Goal: Task Accomplishment & Management: Complete application form

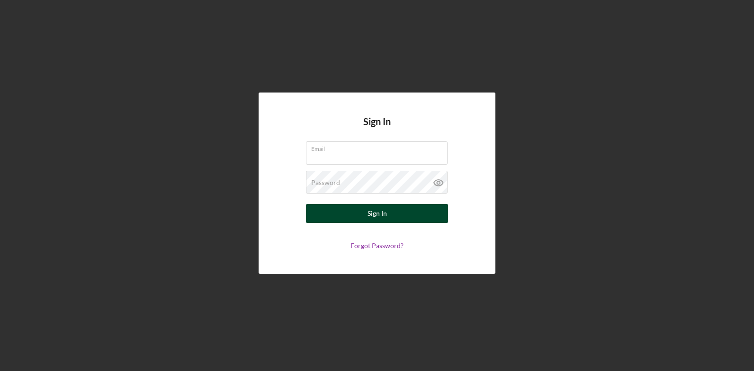
type input "[EMAIL_ADDRESS][DOMAIN_NAME]"
click at [371, 215] on div "Sign In" at bounding box center [377, 213] width 19 height 19
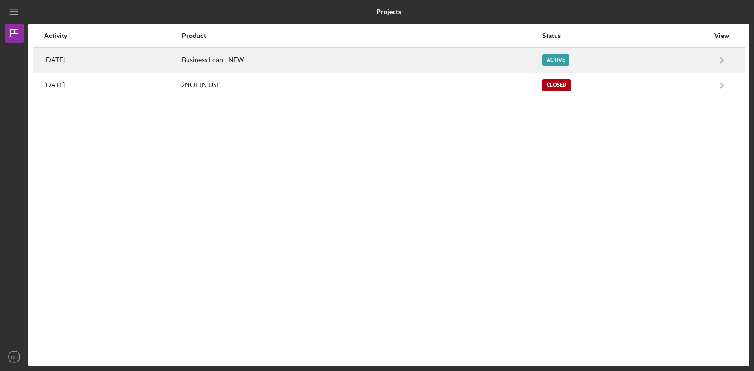
click at [65, 59] on time "[DATE]" at bounding box center [54, 60] width 21 height 8
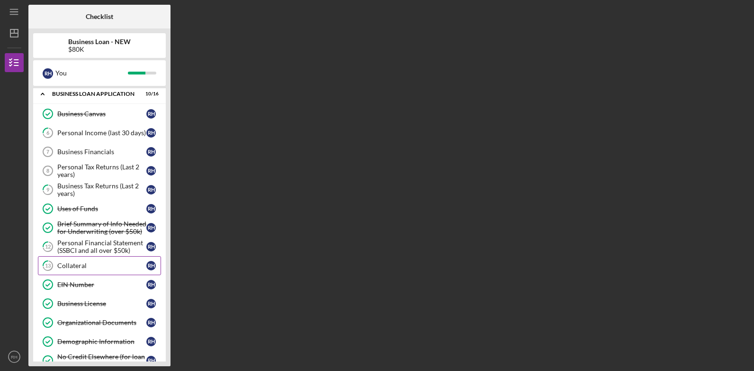
scroll to position [24, 0]
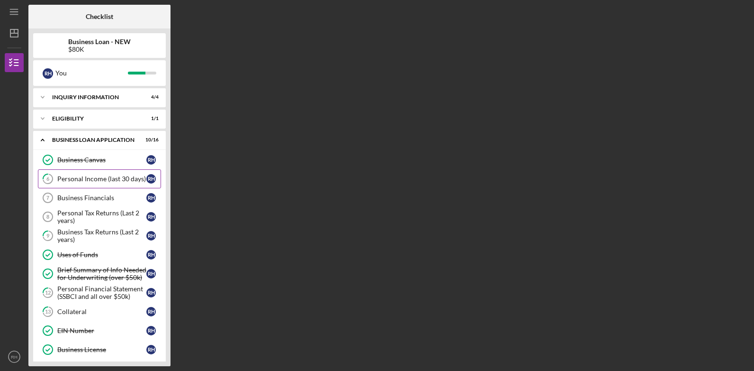
click at [82, 177] on div "Personal Income (last 30 days)" at bounding box center [101, 179] width 89 height 8
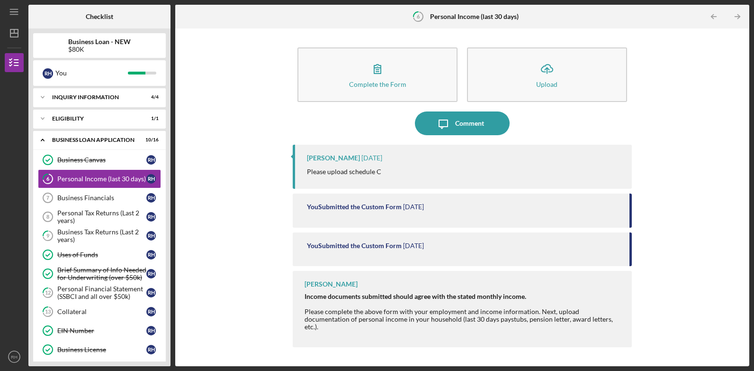
click at [379, 308] on div "Please complete the above form with your employment and income information. Nex…" at bounding box center [463, 319] width 317 height 23
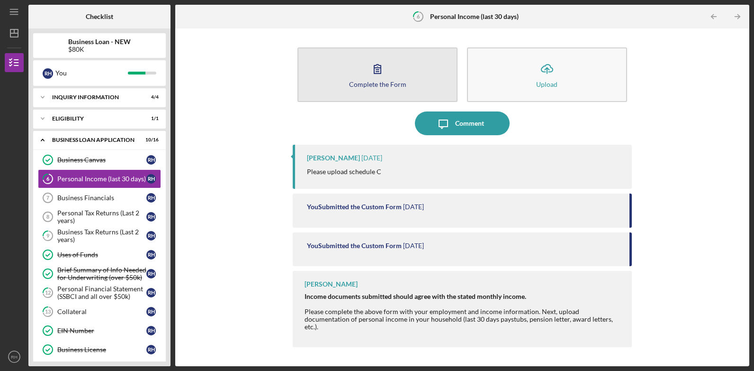
click at [390, 90] on button "Complete the Form Form" at bounding box center [378, 74] width 160 height 54
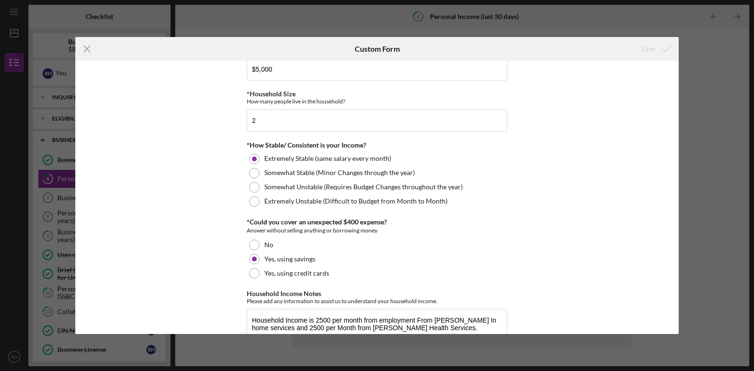
scroll to position [527, 0]
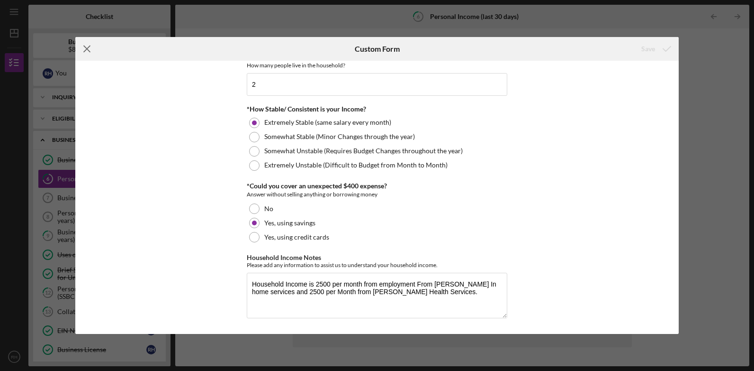
click at [88, 48] on line at bounding box center [87, 49] width 6 height 6
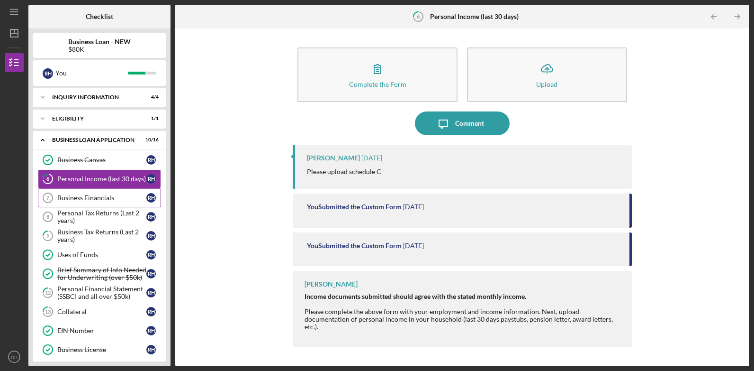
click at [99, 200] on div "Business Financials" at bounding box center [101, 198] width 89 height 8
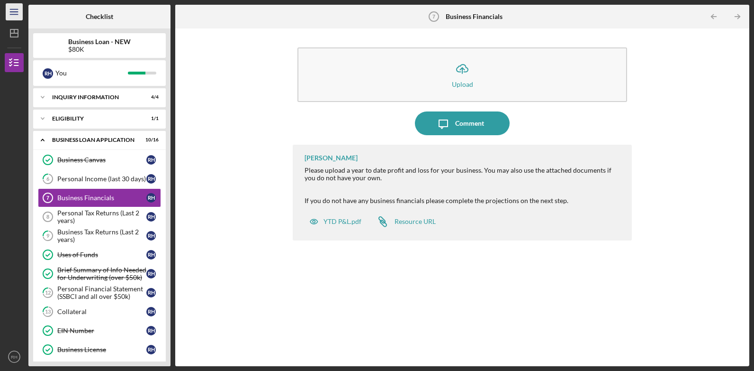
click at [14, 10] on icon "Icon/Menu" at bounding box center [14, 11] width 21 height 21
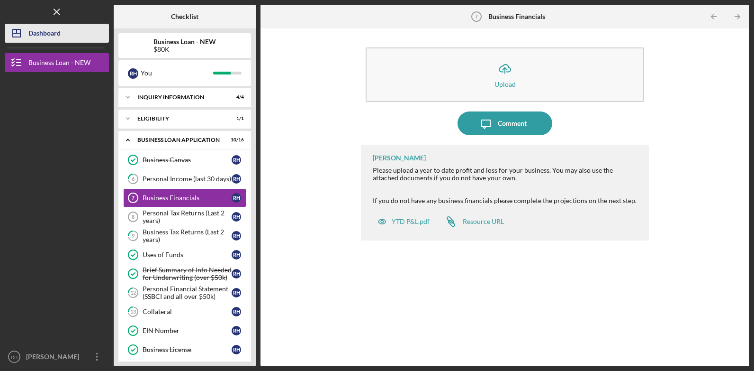
click at [48, 28] on div "Dashboard" at bounding box center [44, 34] width 32 height 21
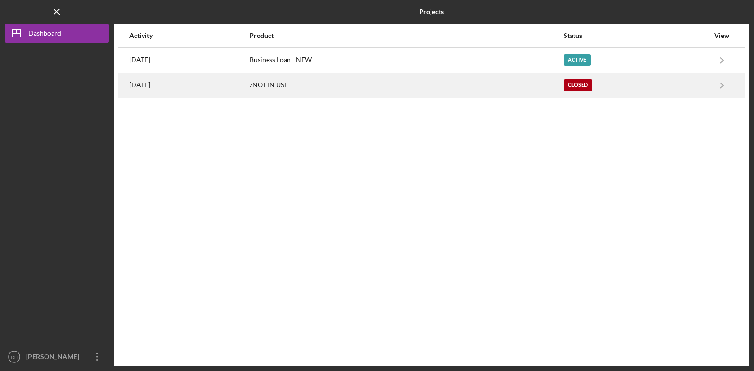
click at [550, 86] on div "zNOT IN USE" at bounding box center [406, 85] width 313 height 24
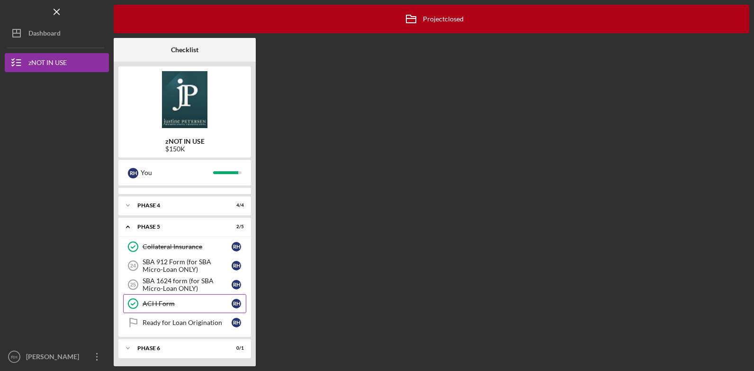
scroll to position [57, 0]
click at [126, 341] on icon "Icon/Expander" at bounding box center [127, 346] width 19 height 19
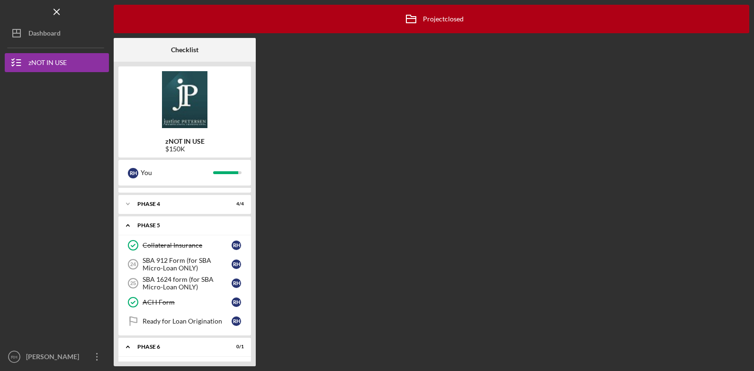
click at [152, 224] on div "Phase 5" at bounding box center [188, 225] width 102 height 6
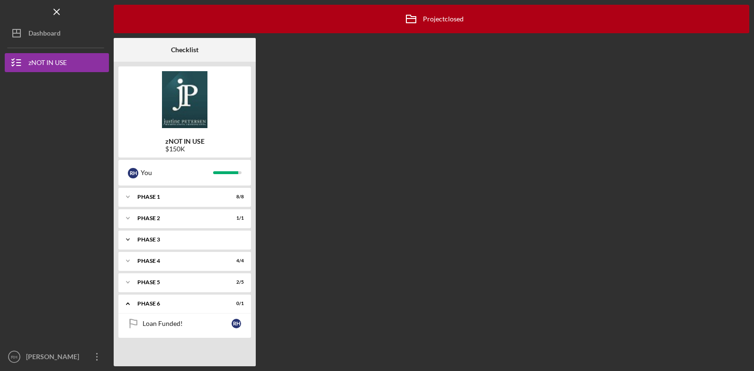
click at [160, 242] on div "Icon/Expander Phase 3 13 / 13" at bounding box center [184, 239] width 133 height 19
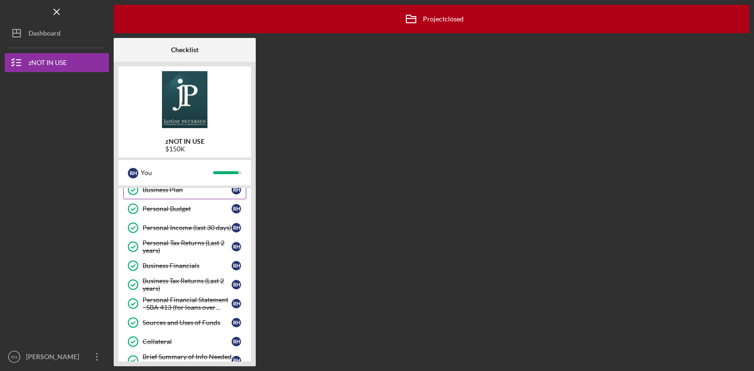
scroll to position [95, 0]
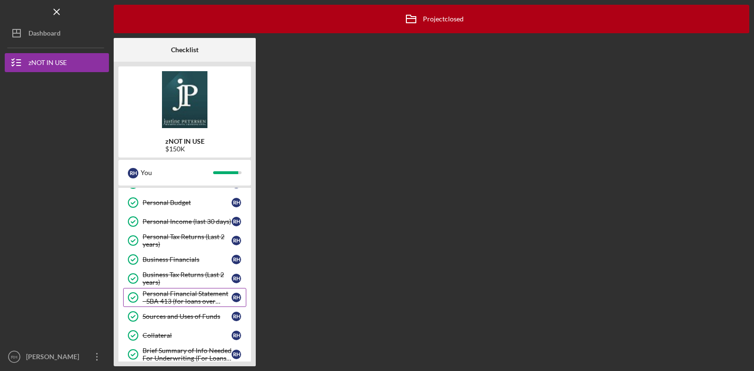
click at [199, 299] on div "Personal Financial Statement - SBA 413 (for loans over $50K only)" at bounding box center [187, 297] width 89 height 15
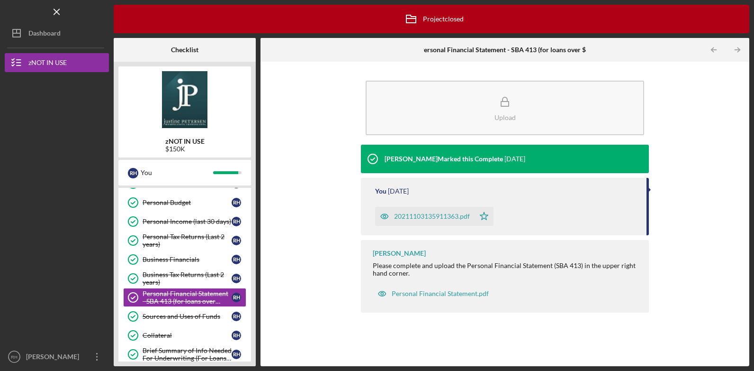
click at [431, 216] on div "20211103135911363.pdf" at bounding box center [432, 216] width 76 height 8
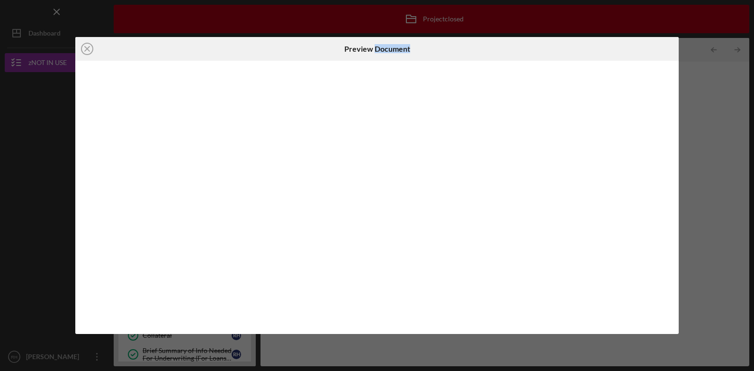
click at [431, 216] on div at bounding box center [377, 197] width 604 height 273
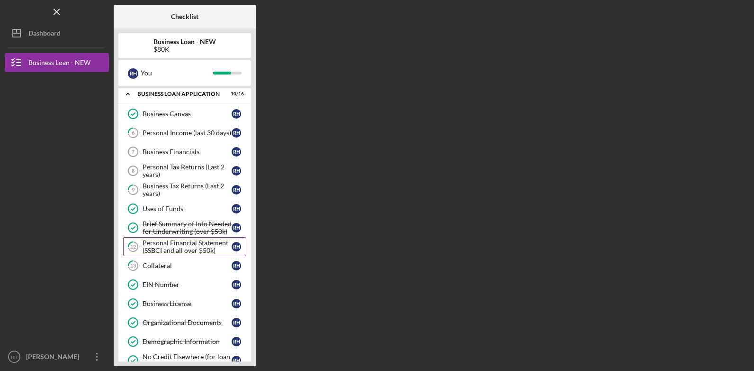
scroll to position [24, 0]
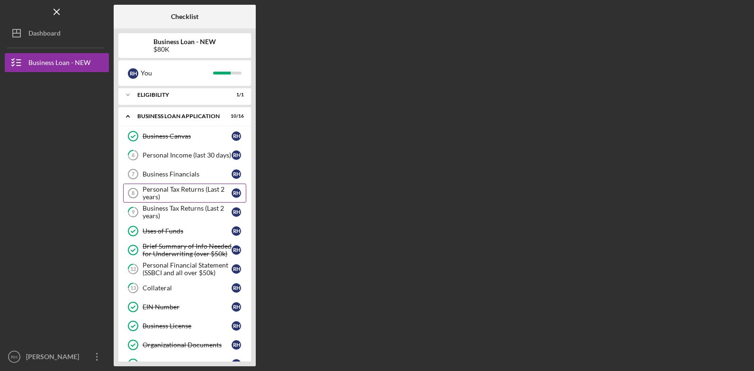
click at [183, 192] on div "Personal Tax Returns (Last 2 years)" at bounding box center [187, 192] width 89 height 15
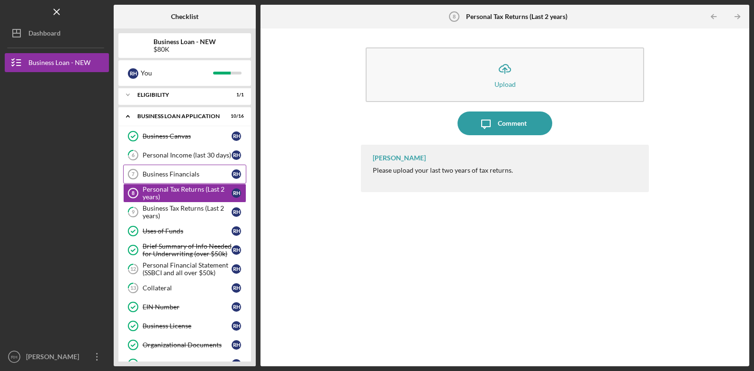
click at [171, 173] on div "Business Financials" at bounding box center [187, 174] width 89 height 8
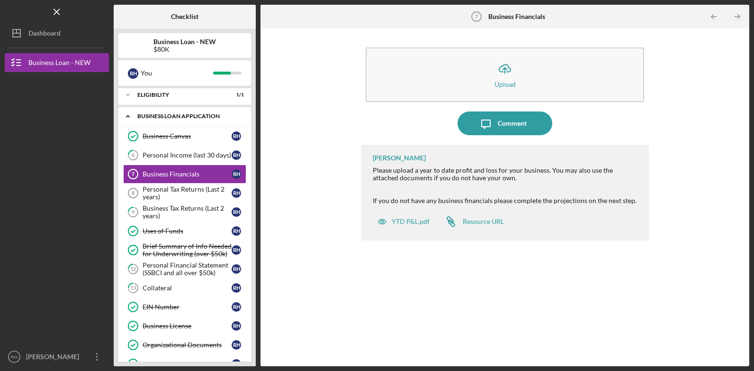
click at [196, 116] on div "BUSINESS LOAN APPLICATION" at bounding box center [188, 116] width 102 height 6
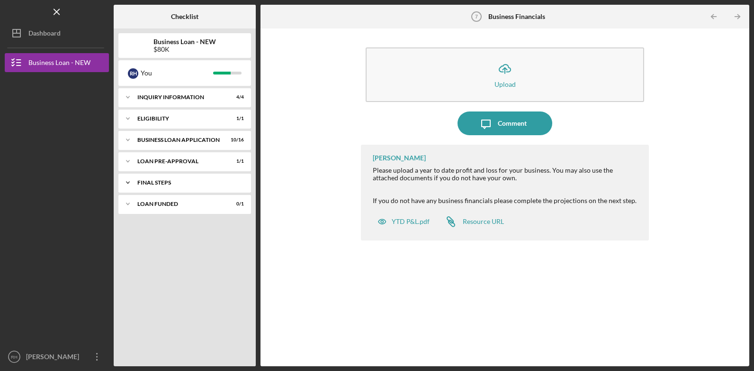
click at [202, 185] on div "FINAL STEPS" at bounding box center [188, 183] width 102 height 6
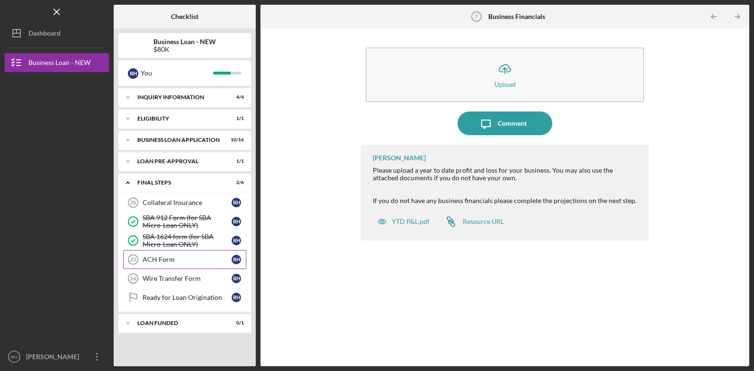
click at [164, 263] on div "ACH Form" at bounding box center [187, 259] width 89 height 8
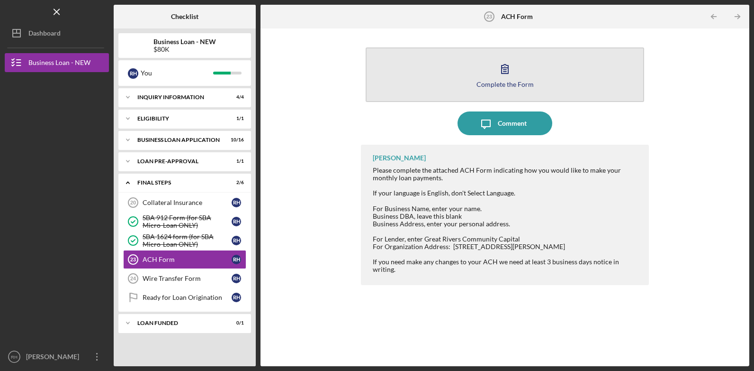
click at [509, 83] on div "Complete the Form" at bounding box center [505, 84] width 57 height 7
click at [460, 79] on button "Complete the Form Form" at bounding box center [505, 74] width 278 height 54
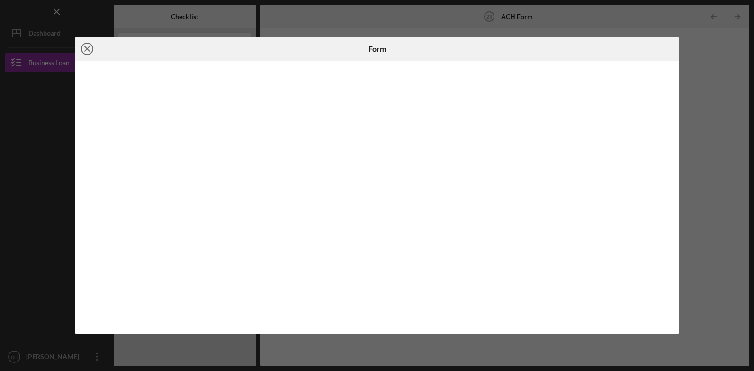
click at [85, 51] on line at bounding box center [87, 48] width 5 height 5
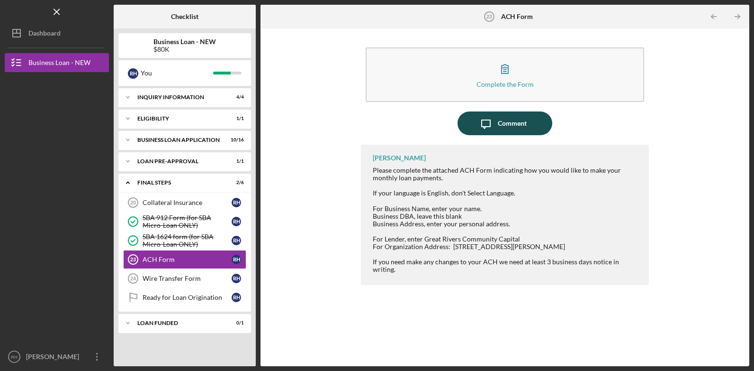
click at [514, 127] on div "Comment" at bounding box center [512, 123] width 29 height 24
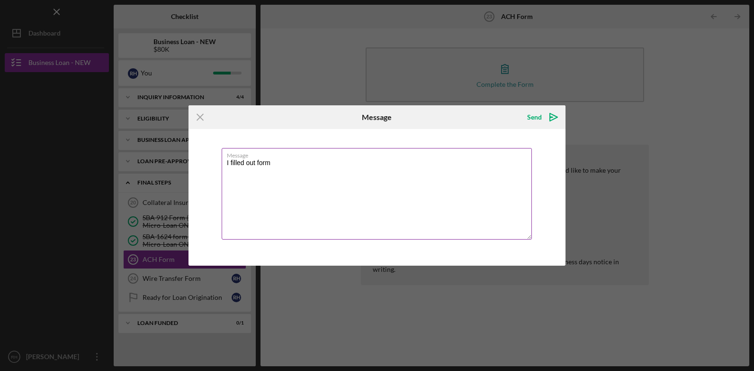
click at [256, 161] on textarea "I filled out form" at bounding box center [377, 193] width 310 height 91
type textarea "I filled out the form."
click at [534, 117] on div "Send" at bounding box center [534, 117] width 15 height 19
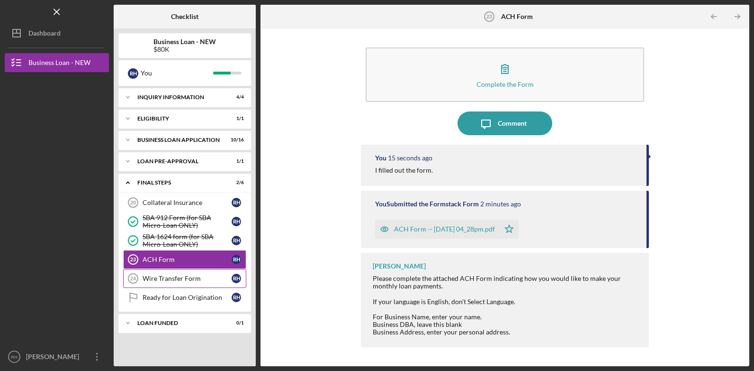
click at [158, 280] on div "Wire Transfer Form" at bounding box center [187, 278] width 89 height 8
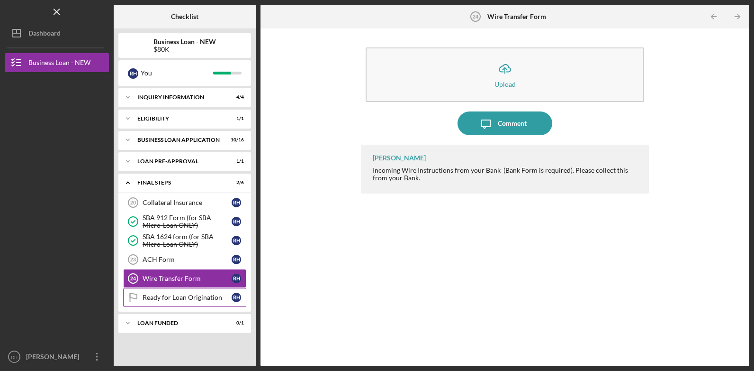
click at [176, 297] on div "Ready for Loan Origination" at bounding box center [187, 297] width 89 height 8
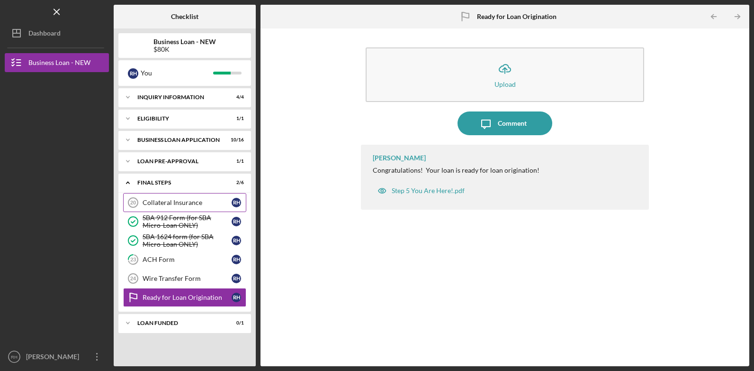
click at [162, 201] on div "Collateral Insurance" at bounding box center [187, 203] width 89 height 8
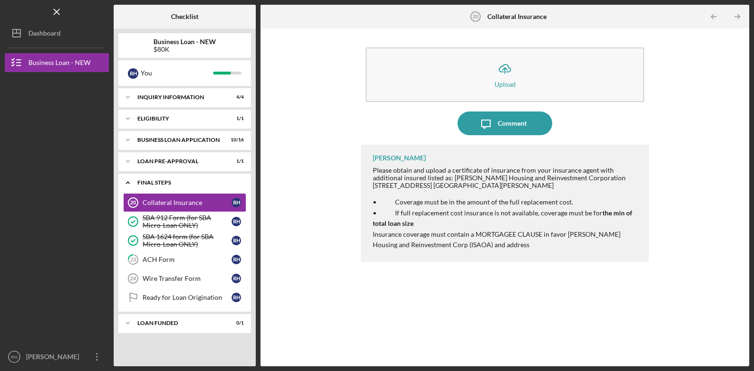
click at [181, 191] on div "Icon/Expander FINAL STEPS 2 / 6" at bounding box center [184, 182] width 133 height 19
